Goal: Task Accomplishment & Management: Manage account settings

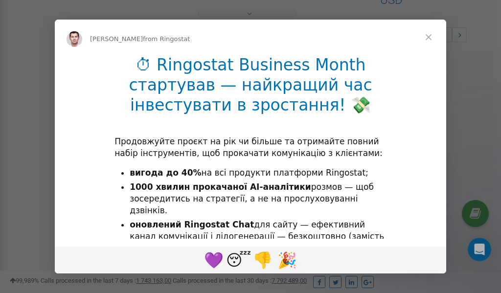
click at [431, 39] on span "Close" at bounding box center [428, 37] width 35 height 35
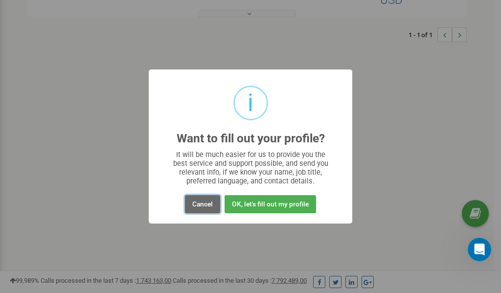
click at [198, 205] on button "Cancel" at bounding box center [202, 204] width 35 height 18
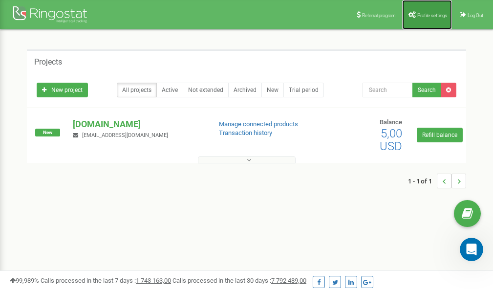
click at [426, 17] on span "Profile settings" at bounding box center [433, 15] width 30 height 5
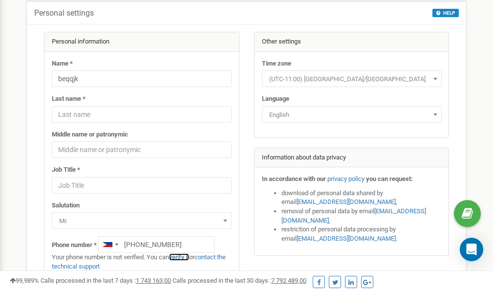
click at [186, 257] on link "verify it" at bounding box center [179, 256] width 20 height 7
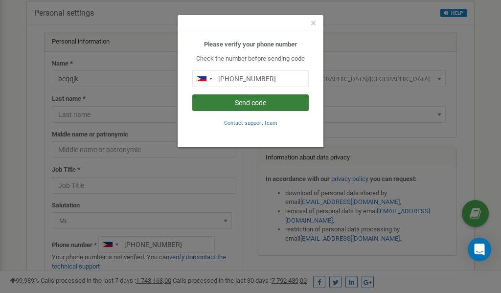
click at [250, 103] on button "Send code" at bounding box center [250, 102] width 116 height 17
